Goal: Navigation & Orientation: Understand site structure

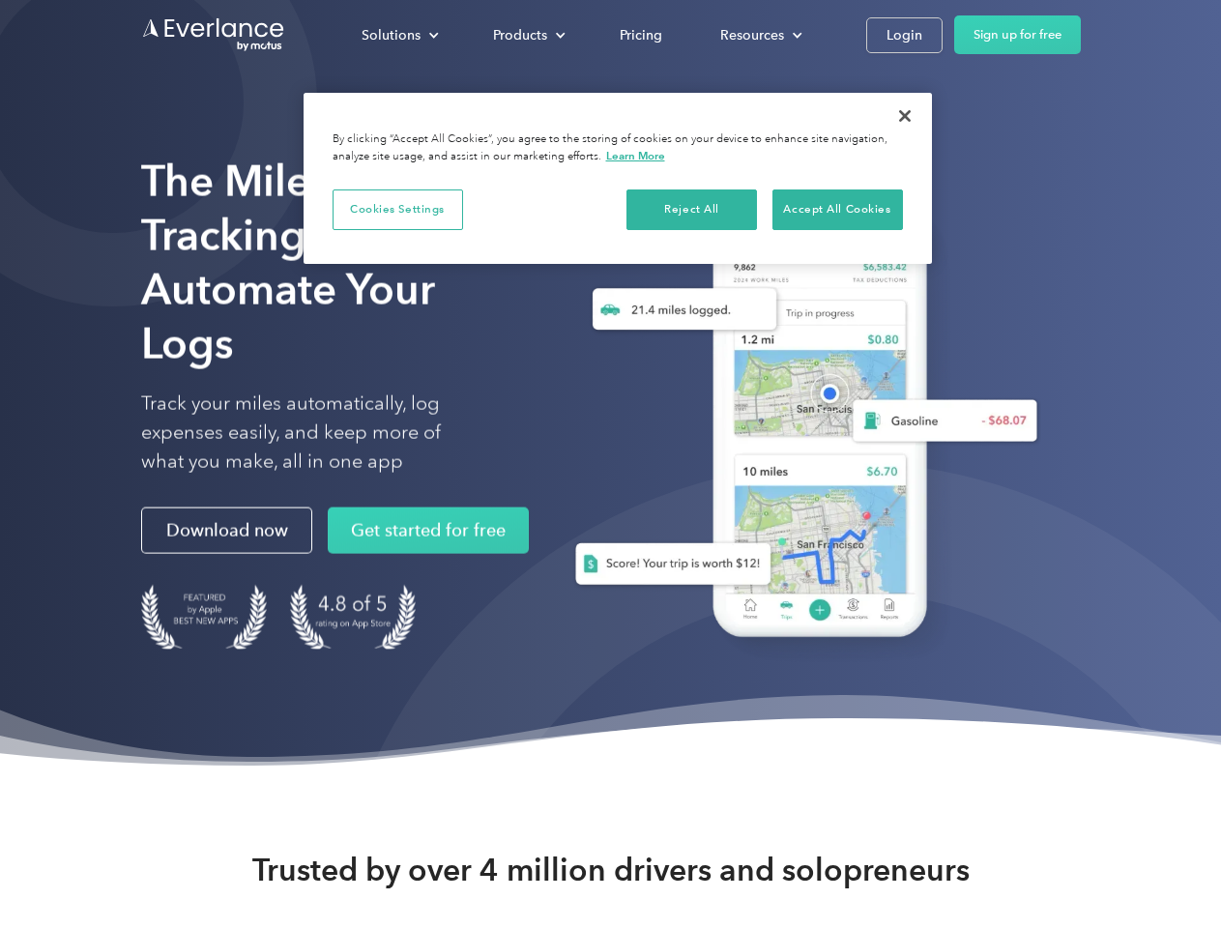
click at [399, 35] on div "Solutions" at bounding box center [391, 35] width 59 height 24
click at [527, 35] on div "Products" at bounding box center [520, 35] width 54 height 24
click at [759, 35] on div "Resources" at bounding box center [752, 35] width 64 height 24
click at [397, 209] on button "Cookies Settings" at bounding box center [398, 209] width 131 height 41
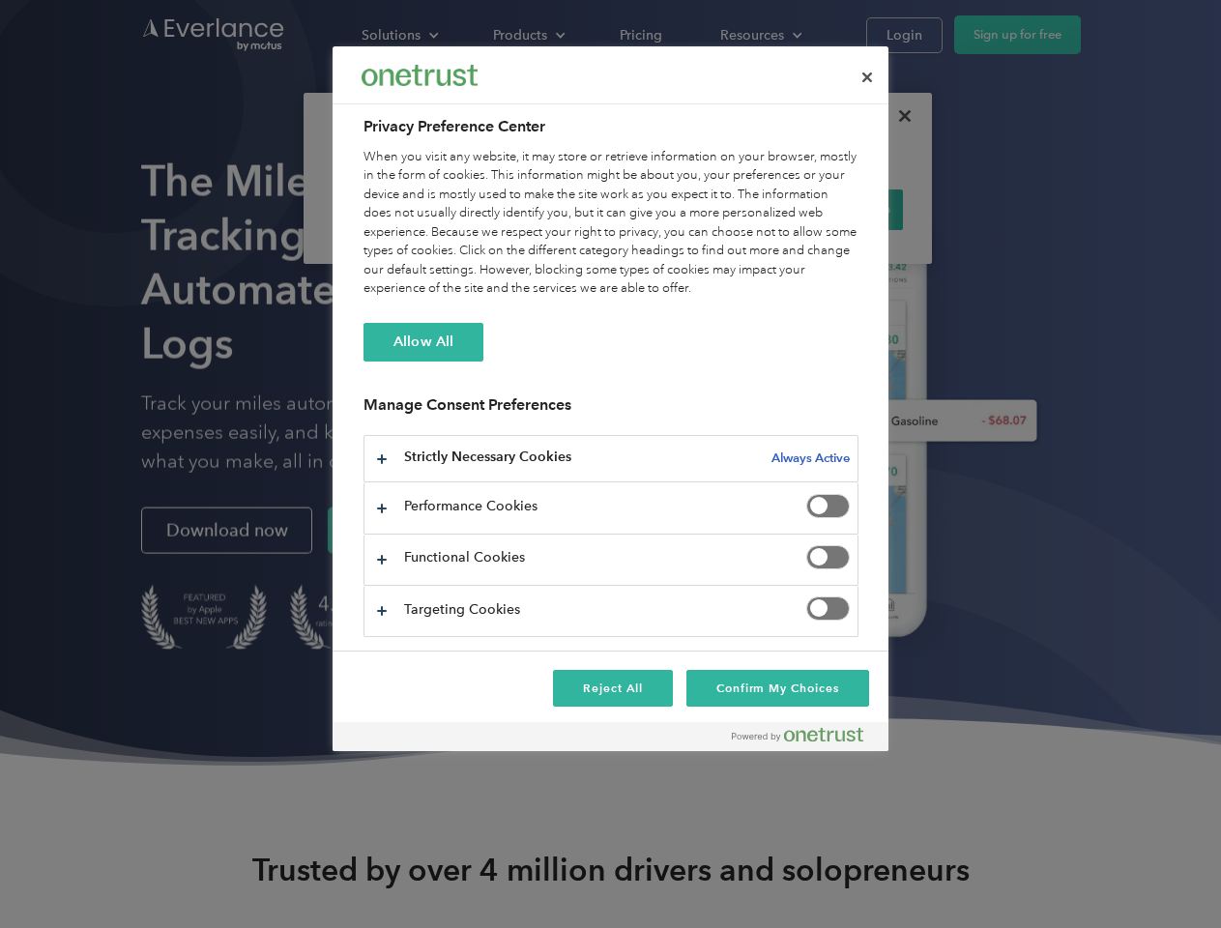
click at [692, 209] on div "When you visit any website, it may store or retrieve information on your browse…" at bounding box center [610, 223] width 495 height 151
click at [837, 209] on div "When you visit any website, it may store or retrieve information on your browse…" at bounding box center [610, 223] width 495 height 151
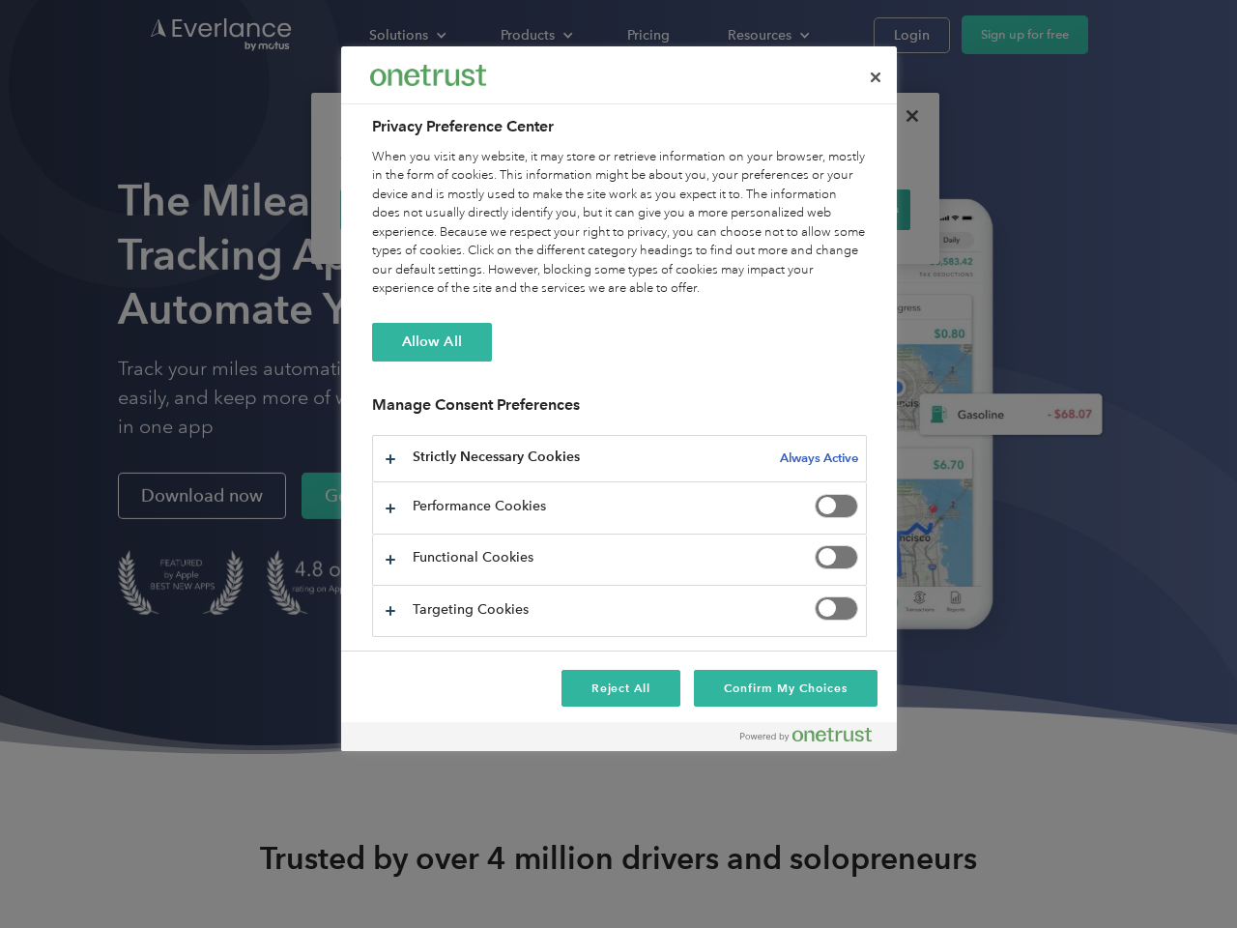
click at [905, 116] on div at bounding box center [618, 464] width 1237 height 928
